Goal: Task Accomplishment & Management: Use online tool/utility

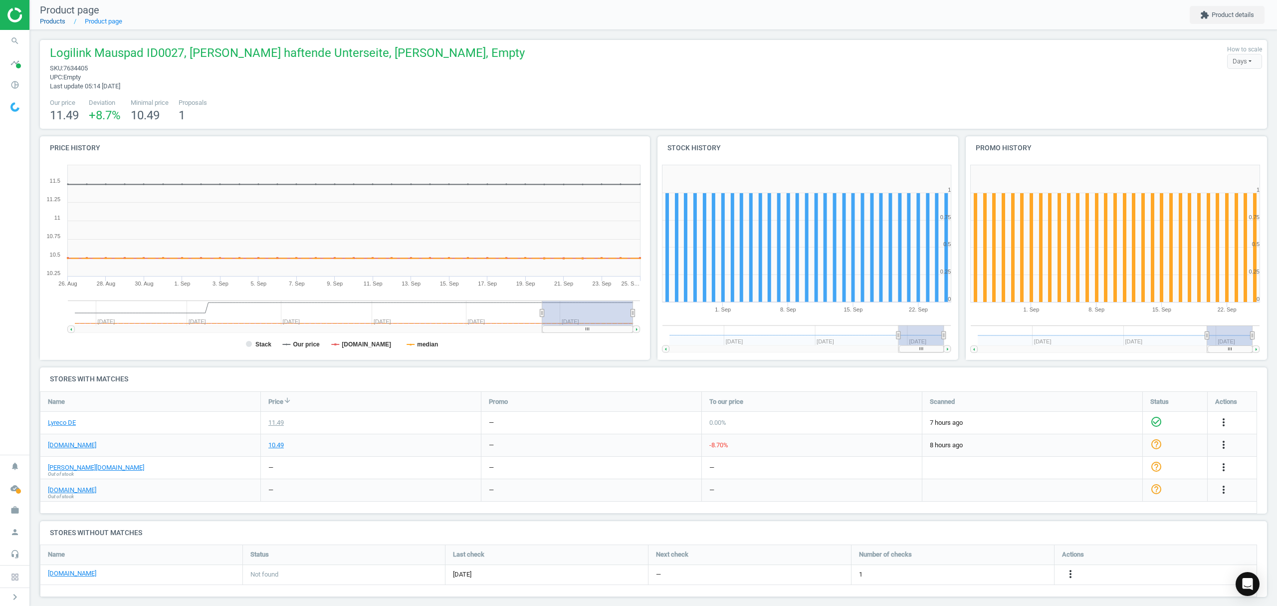
click at [43, 22] on link "Products" at bounding box center [52, 20] width 25 height 7
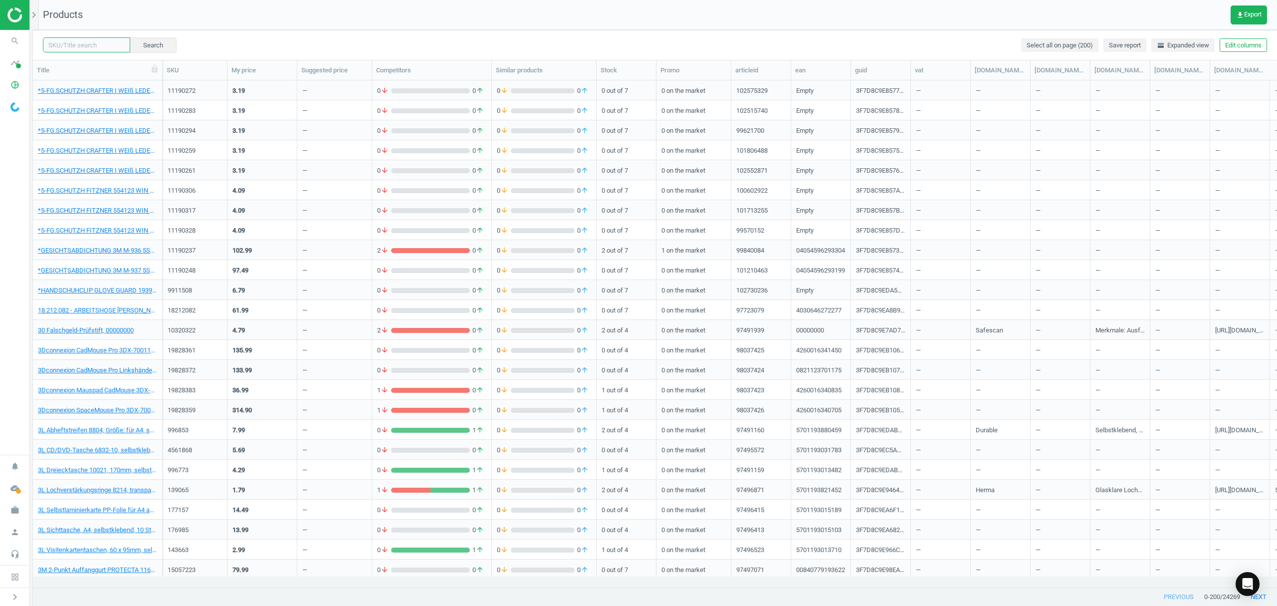
click at [94, 45] on input "text" at bounding box center [86, 44] width 87 height 15
paste input "6829743"
type input "6829743"
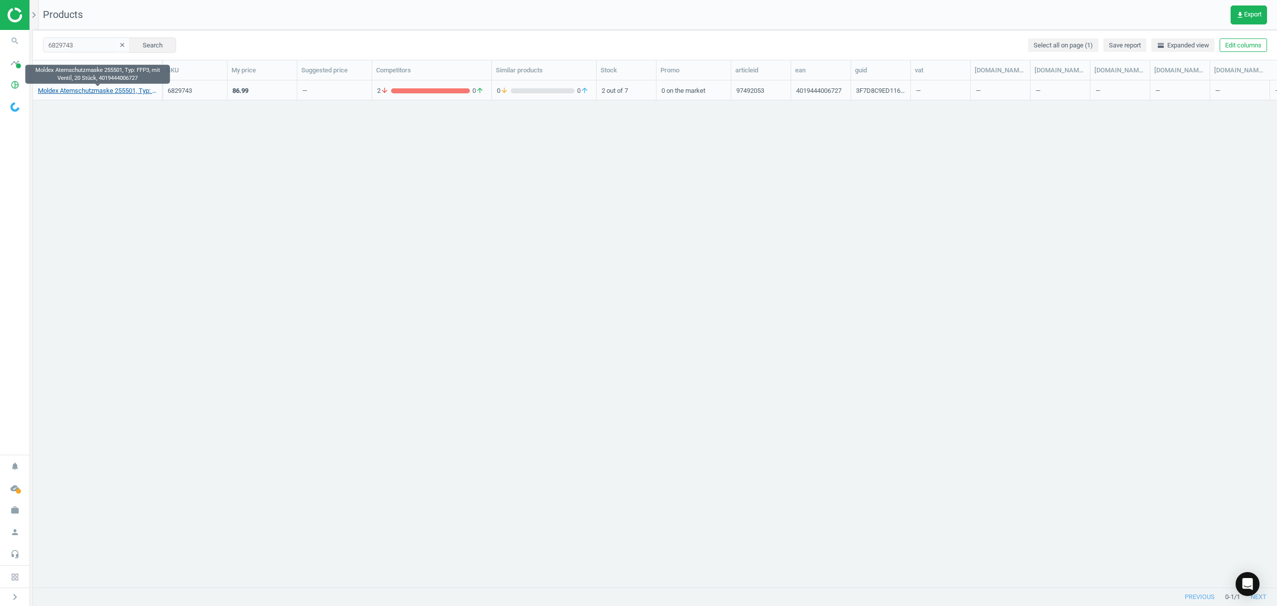
click at [105, 91] on link "Moldex Atemschutzmaske 255501, Typ: FFP3, mit Ventil, 20 Stück, 4019444006727" at bounding box center [97, 90] width 119 height 9
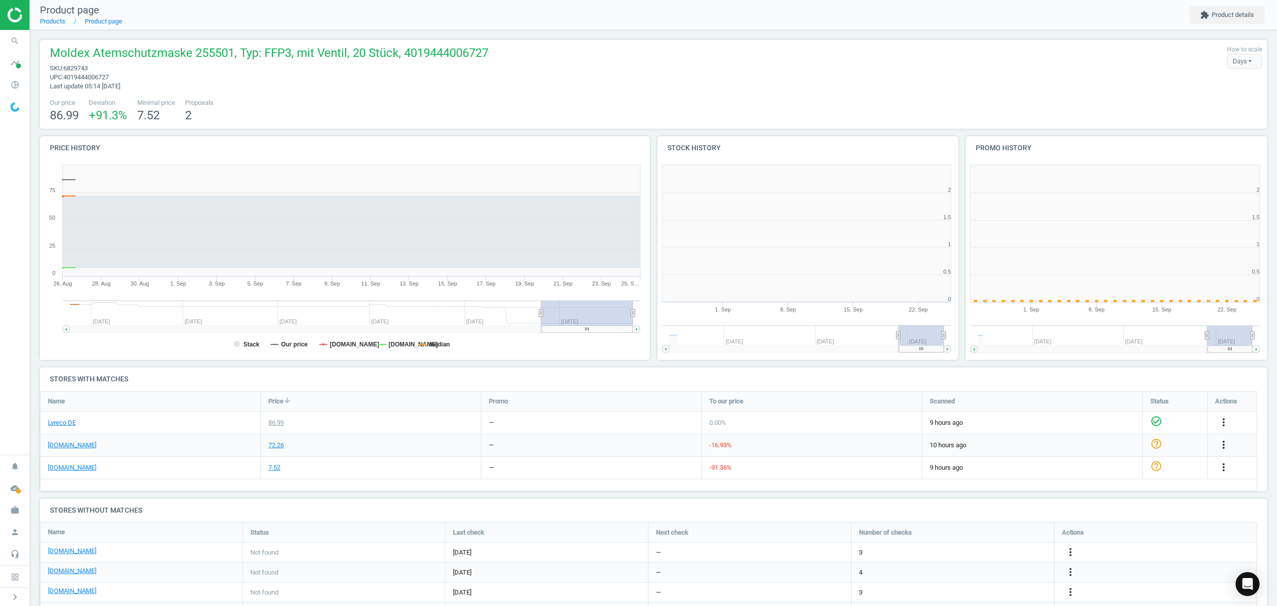
scroll to position [4, 5]
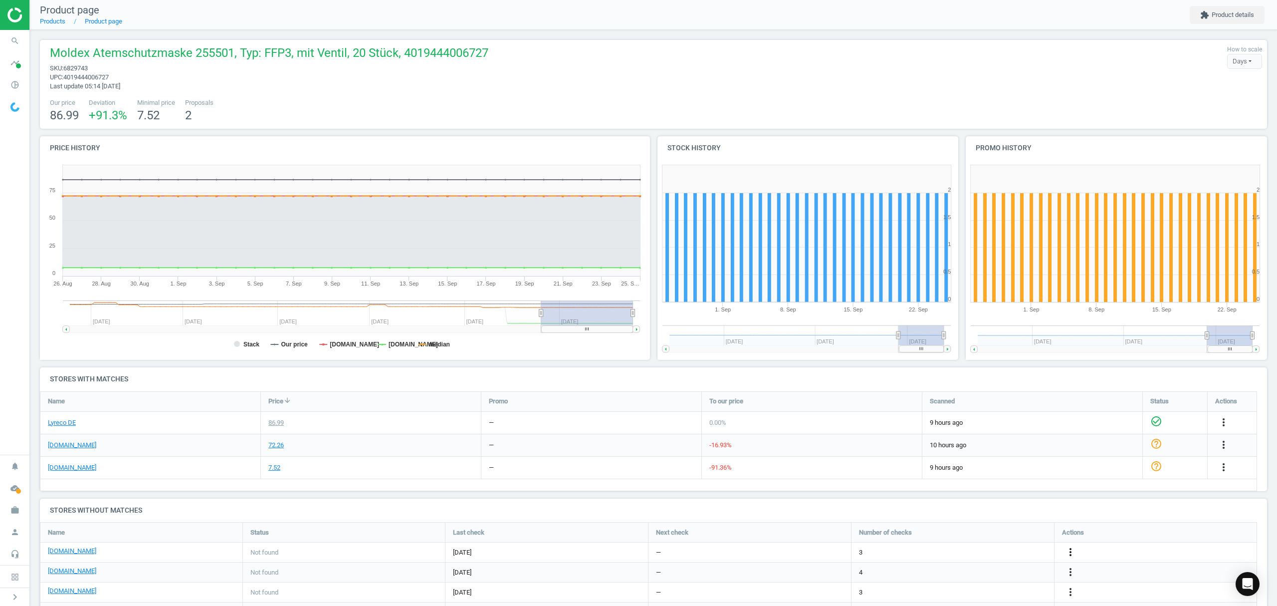
click at [1070, 551] on icon "more_vert" at bounding box center [1071, 552] width 12 height 12
click at [974, 551] on link "Edit URL/product option" at bounding box center [993, 552] width 137 height 15
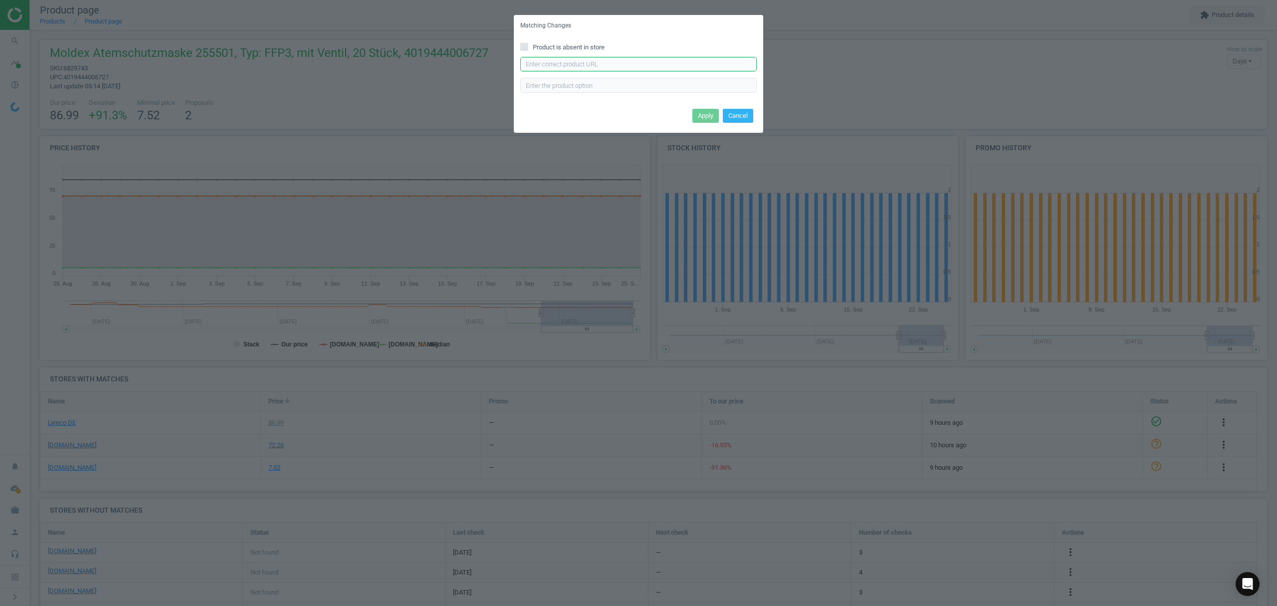
click at [545, 64] on input "text" at bounding box center [638, 64] width 237 height 15
paste input "[URL][DOMAIN_NAME]"
type input "[URL][DOMAIN_NAME]"
click at [697, 110] on button "Apply" at bounding box center [706, 116] width 26 height 14
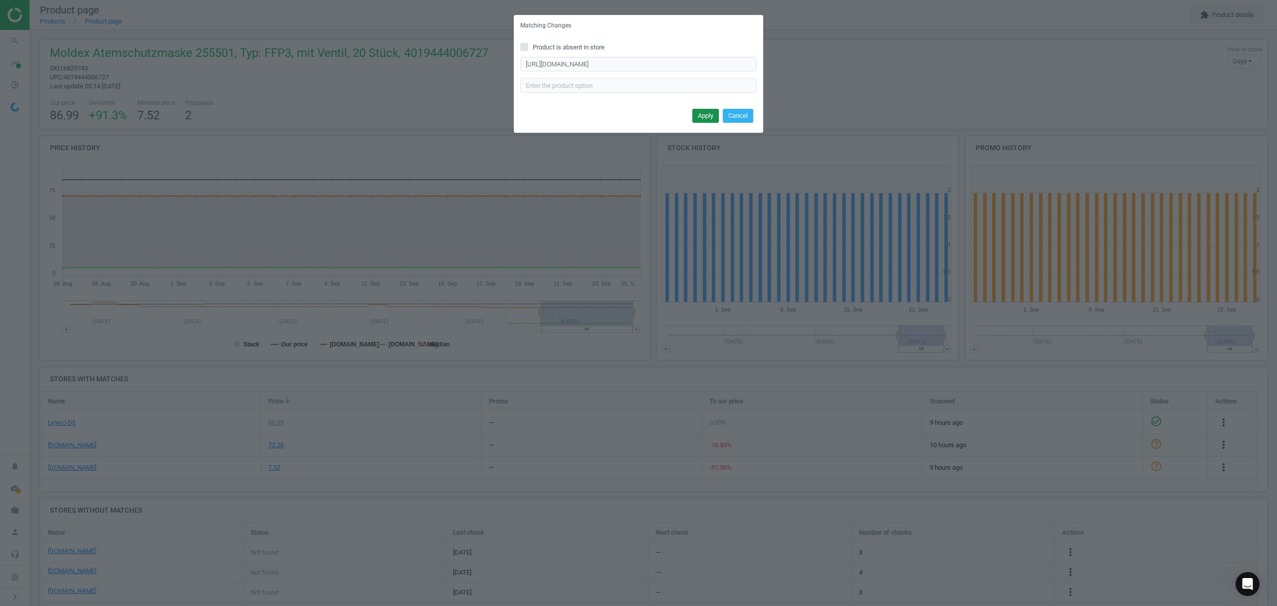
scroll to position [0, 0]
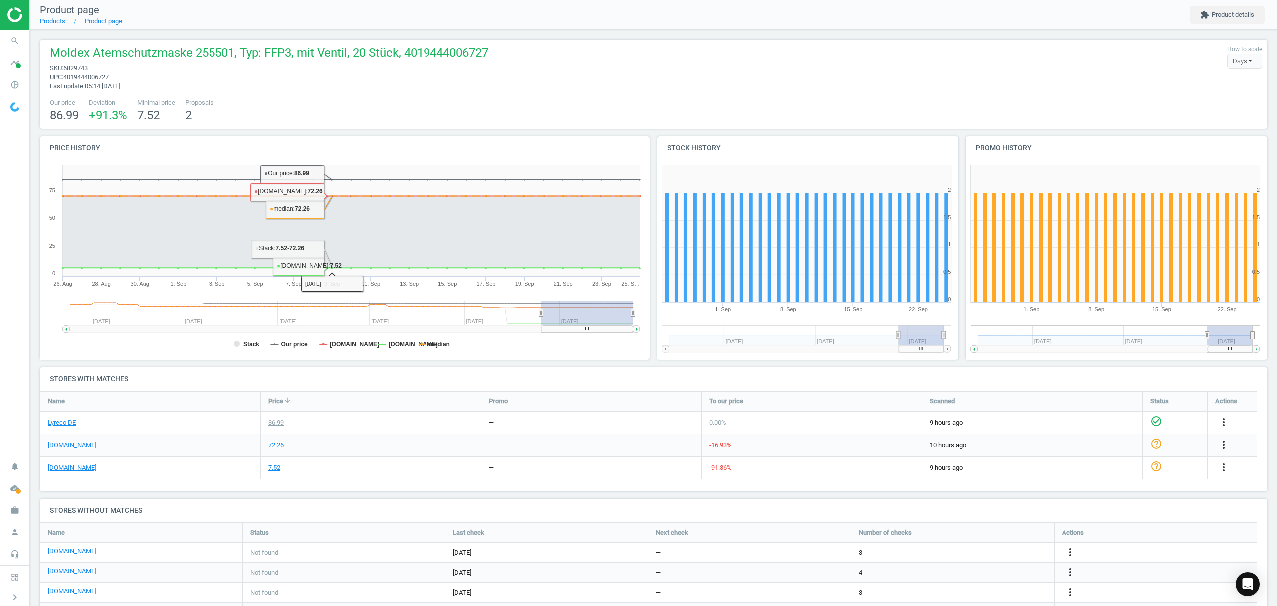
click at [74, 64] on span "6829743" at bounding box center [75, 67] width 24 height 7
copy span "6829743"
